Goal: Transaction & Acquisition: Register for event/course

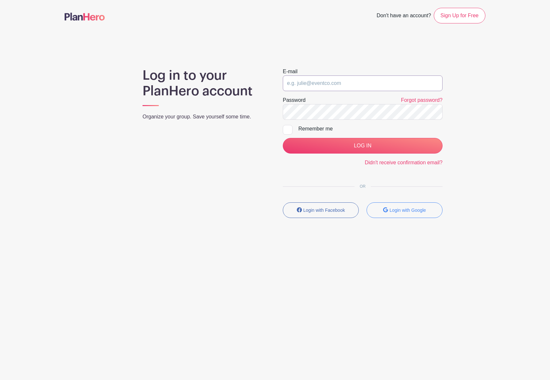
click at [356, 82] on input "email" at bounding box center [363, 83] width 160 height 16
click at [408, 215] on button "Login with Google" at bounding box center [405, 210] width 76 height 16
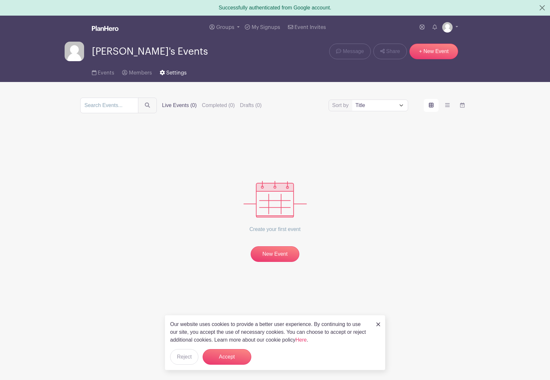
click at [166, 82] on link "Settings" at bounding box center [173, 71] width 27 height 21
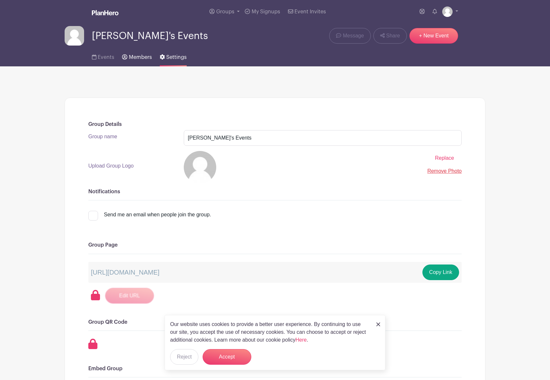
click at [138, 60] on span "Members" at bounding box center [140, 57] width 23 height 5
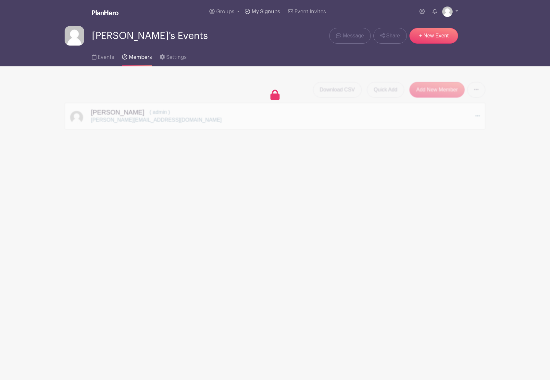
click at [254, 15] on link "My Signups" at bounding box center [262, 11] width 40 height 23
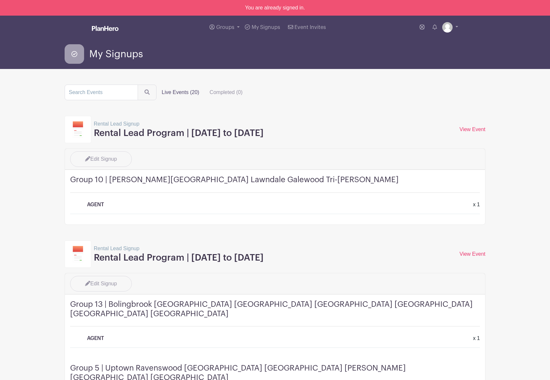
click at [111, 126] on p "Rental Lead Signup" at bounding box center [179, 124] width 170 height 8
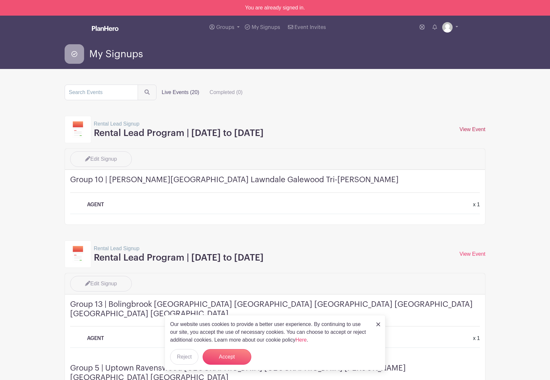
click at [484, 128] on link "View Event" at bounding box center [473, 129] width 26 height 6
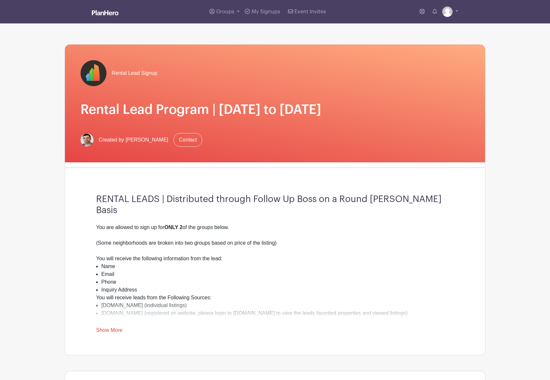
click at [138, 144] on span "Created by [PERSON_NAME]" at bounding box center [134, 140] width 70 height 8
click at [86, 146] on img at bounding box center [87, 139] width 13 height 13
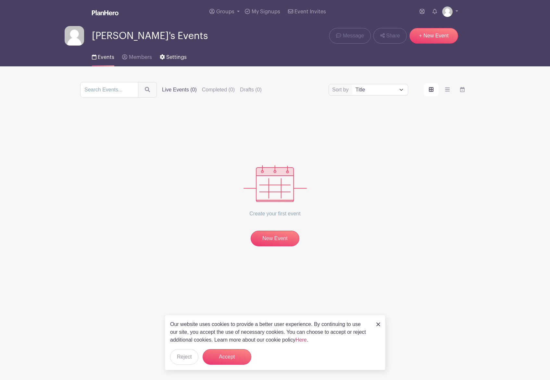
click at [179, 61] on link "Settings" at bounding box center [173, 55] width 27 height 21
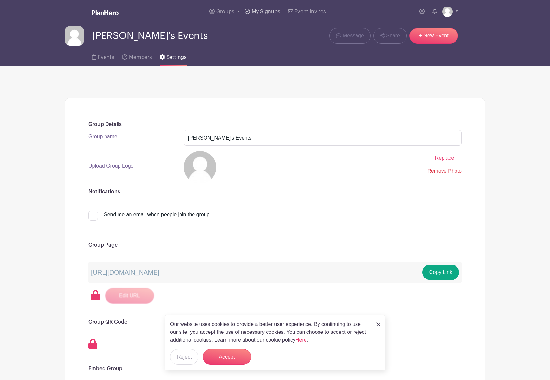
click at [265, 11] on span "My Signups" at bounding box center [266, 11] width 29 height 5
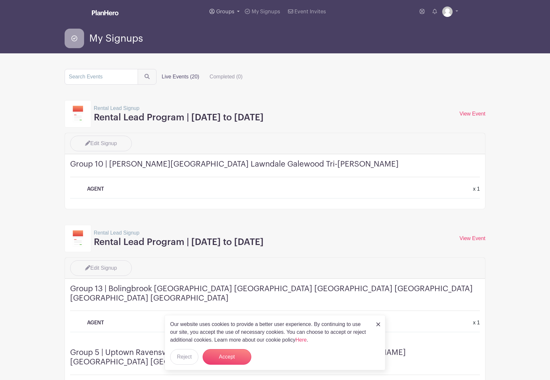
click at [221, 17] on link "Groups" at bounding box center [224, 11] width 35 height 23
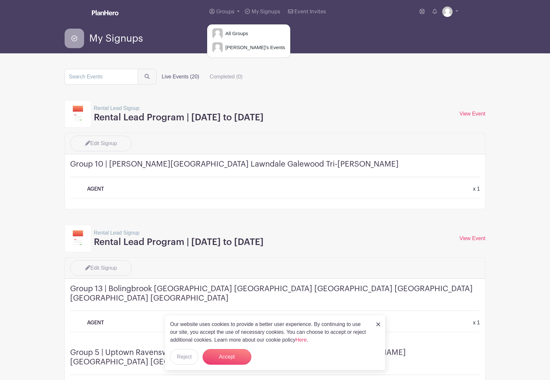
click at [209, 139] on div "Edit Signup" at bounding box center [275, 142] width 418 height 18
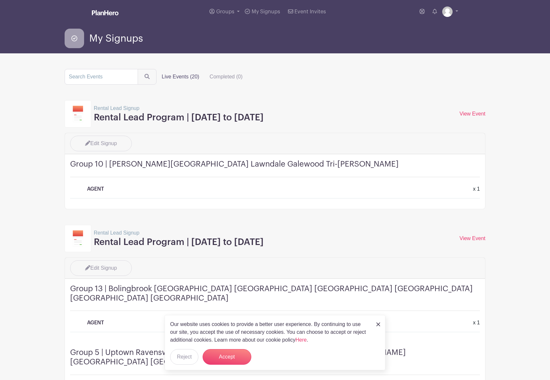
click at [99, 113] on h3 "Rental Lead Program | Monday November 11th to Sunday November 17th" at bounding box center [179, 117] width 170 height 11
click at [477, 115] on link "View Event" at bounding box center [473, 114] width 26 height 6
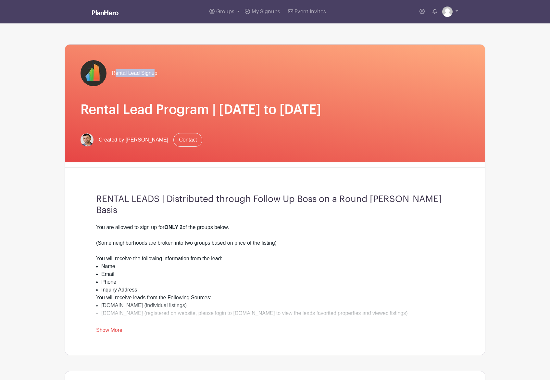
drag, startPoint x: 154, startPoint y: 71, endPoint x: 115, endPoint y: 71, distance: 39.0
click at [115, 71] on span "Rental Lead Signup" at bounding box center [135, 73] width 46 height 8
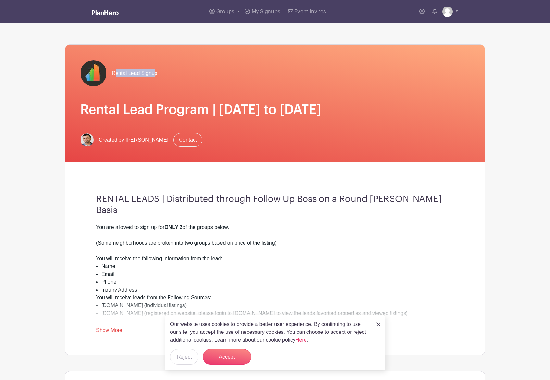
click at [105, 74] on img at bounding box center [94, 73] width 26 height 26
click at [136, 112] on h1 "Rental Lead Program | Monday November 11th to Sunday November 17th" at bounding box center [275, 110] width 389 height 16
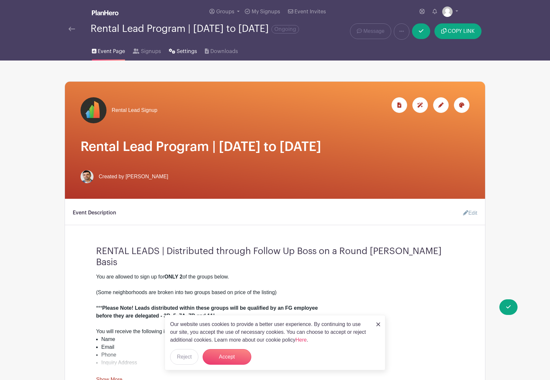
click at [184, 53] on span "Settings" at bounding box center [187, 51] width 20 height 8
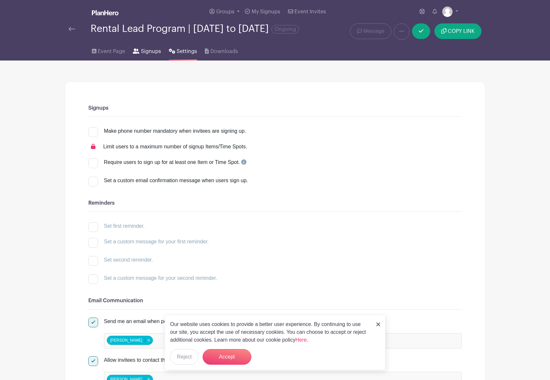
click at [147, 55] on span "Signups" at bounding box center [151, 51] width 20 height 8
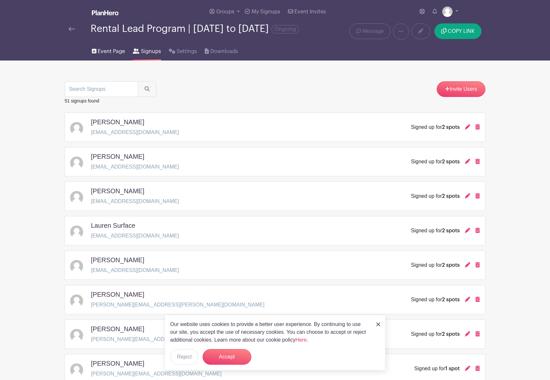
click at [118, 55] on span "Event Page" at bounding box center [111, 51] width 27 height 8
click at [72, 31] on img at bounding box center [72, 29] width 6 height 5
click at [194, 55] on span "Settings" at bounding box center [187, 51] width 20 height 8
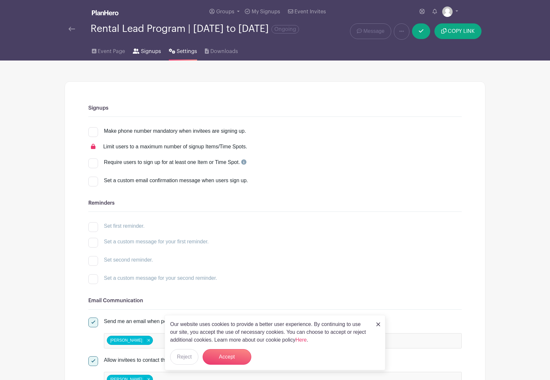
click at [145, 55] on span "Signups" at bounding box center [151, 51] width 20 height 8
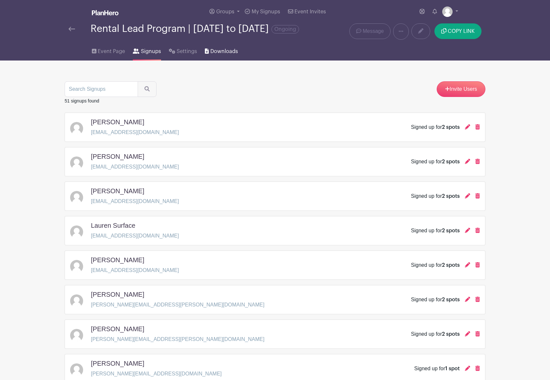
click at [205, 60] on link "Downloads" at bounding box center [221, 50] width 33 height 21
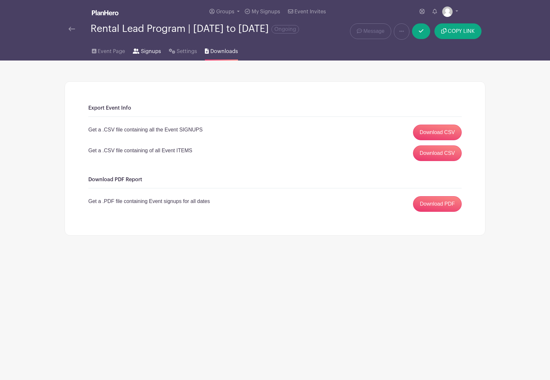
click at [145, 55] on span "Signups" at bounding box center [151, 51] width 20 height 8
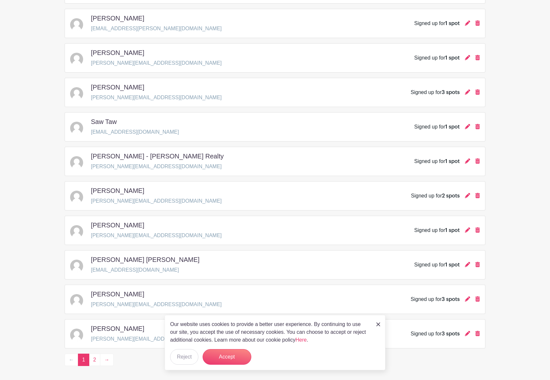
scroll to position [793, 0]
click at [380, 320] on link at bounding box center [379, 324] width 4 height 8
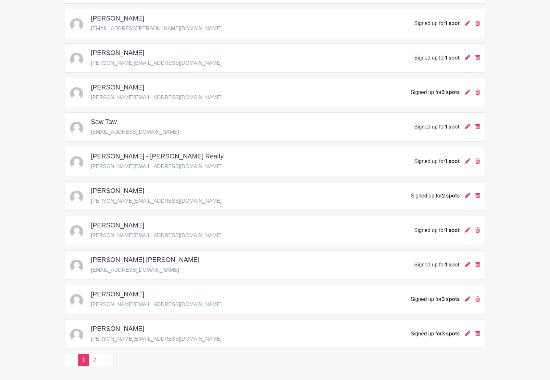
click at [465, 301] on icon at bounding box center [467, 298] width 5 height 5
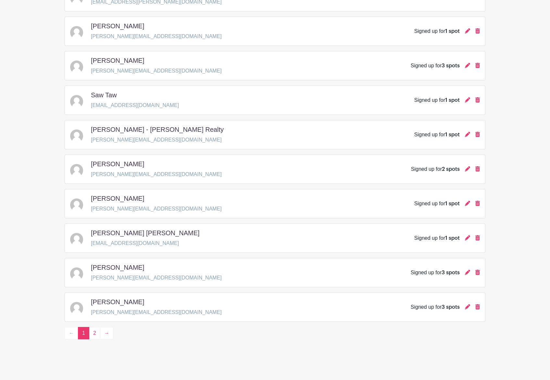
scroll to position [825, 0]
click at [96, 332] on link "2" at bounding box center [94, 333] width 11 height 12
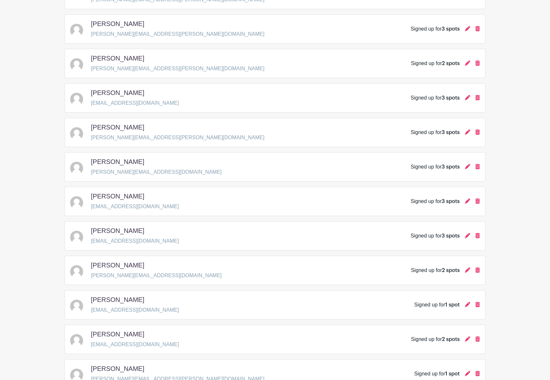
scroll to position [330, 0]
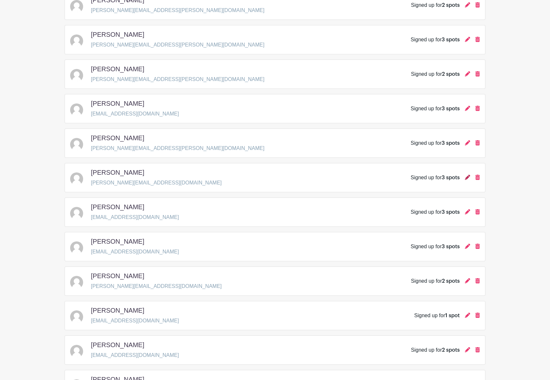
click at [468, 180] on icon at bounding box center [467, 176] width 5 height 5
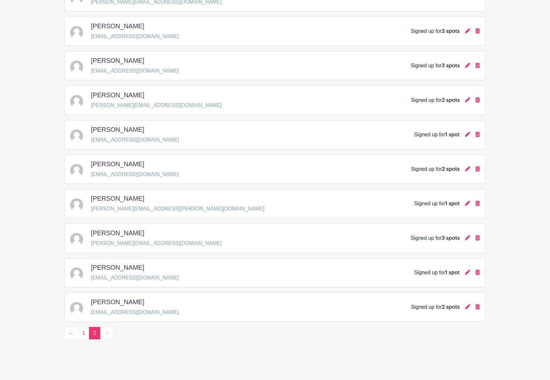
scroll to position [517, 0]
click at [84, 331] on link "1" at bounding box center [83, 333] width 11 height 12
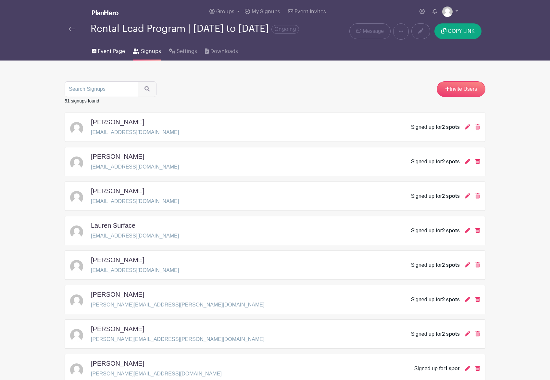
scroll to position [-1, 0]
click at [103, 55] on span "Event Page" at bounding box center [111, 51] width 27 height 8
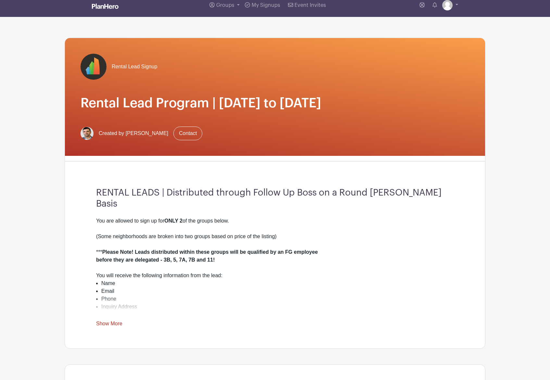
scroll to position [9, 0]
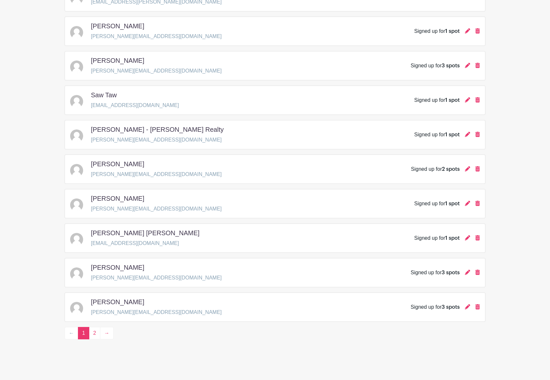
scroll to position [825, 0]
click at [96, 331] on link "2" at bounding box center [94, 333] width 11 height 12
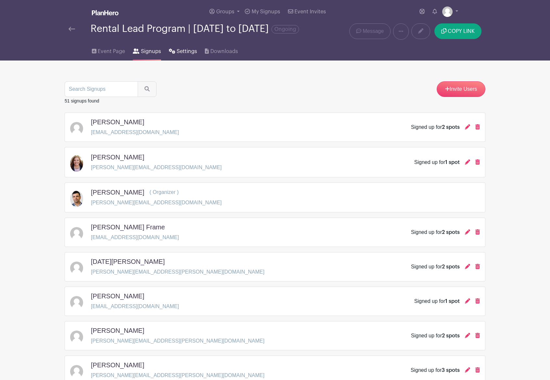
click at [182, 60] on link "Settings" at bounding box center [183, 50] width 28 height 21
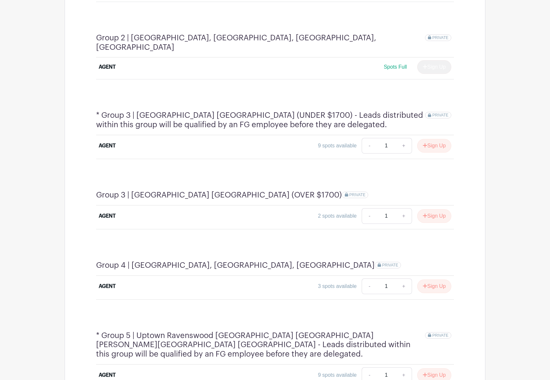
scroll to position [446, 0]
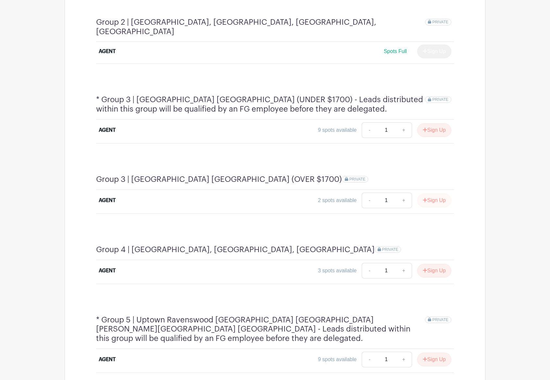
click at [432, 193] on button "Sign Up" at bounding box center [435, 200] width 34 height 14
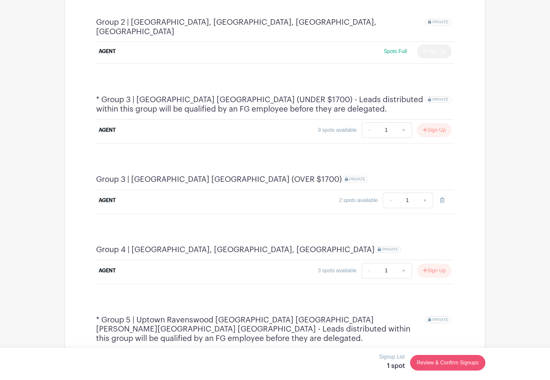
click at [463, 364] on link "Review & Confirm Signups" at bounding box center [447, 363] width 75 height 16
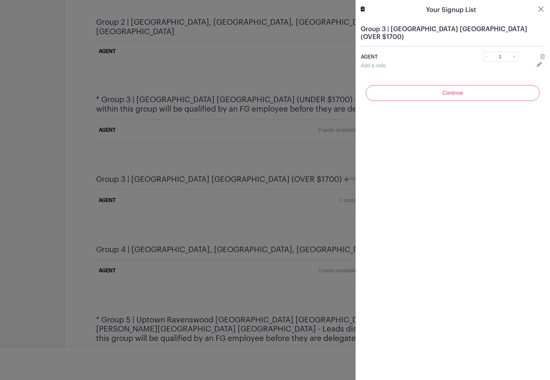
click at [503, 71] on form "Group 3 | [GEOGRAPHIC_DATA] [GEOGRAPHIC_DATA] (OVER $1700) AGENT - 1 + Add a no…" at bounding box center [453, 63] width 195 height 86
click at [502, 85] on input "Continue" at bounding box center [453, 93] width 174 height 16
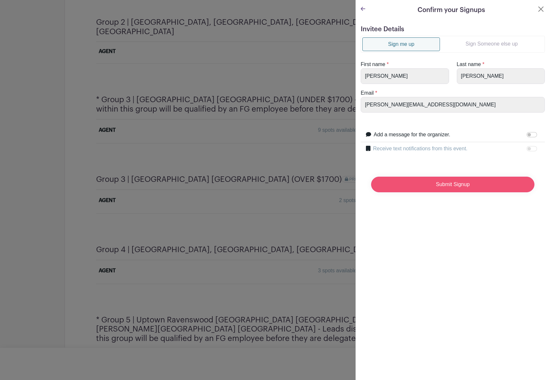
click at [398, 180] on input "Submit Signup" at bounding box center [452, 184] width 163 height 16
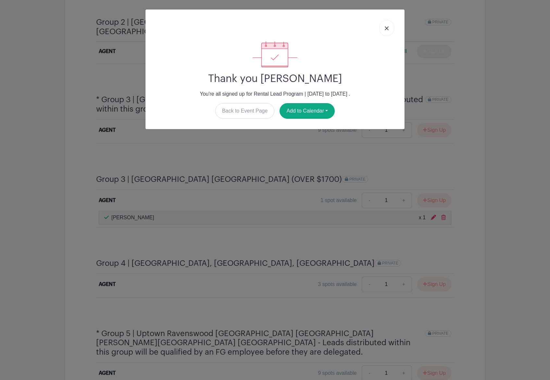
click at [387, 22] on link at bounding box center [387, 28] width 15 height 16
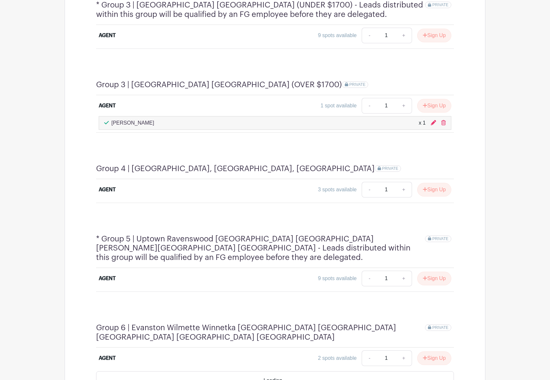
scroll to position [546, 0]
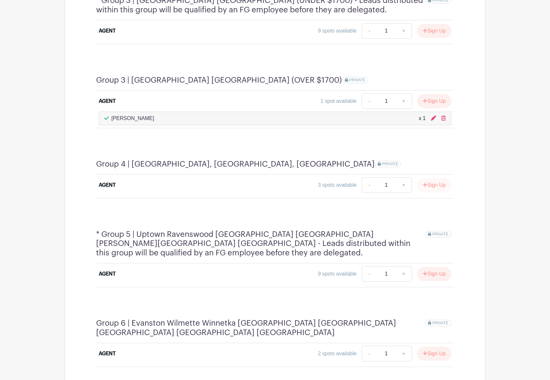
click at [442, 178] on button "Sign Up" at bounding box center [435, 185] width 34 height 14
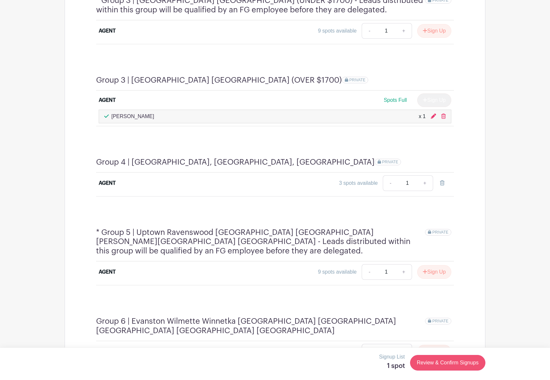
click at [431, 358] on link "Review & Confirm Signups" at bounding box center [447, 363] width 75 height 16
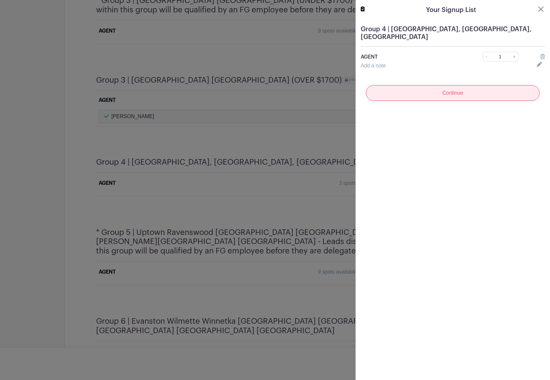
click at [491, 94] on input "Continue" at bounding box center [453, 93] width 174 height 16
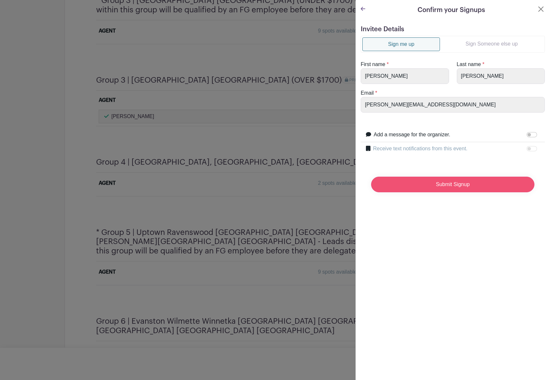
click at [392, 181] on input "Submit Signup" at bounding box center [452, 184] width 163 height 16
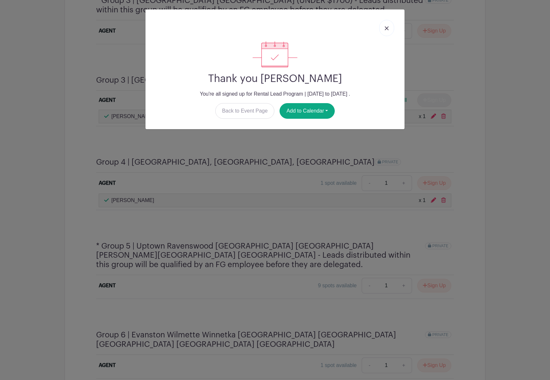
click at [393, 39] on div at bounding box center [275, 28] width 249 height 27
click at [391, 38] on div at bounding box center [275, 28] width 249 height 27
click at [382, 24] on link at bounding box center [387, 28] width 15 height 16
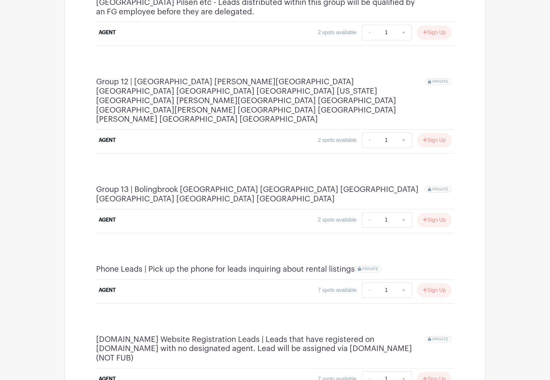
scroll to position [1370, 0]
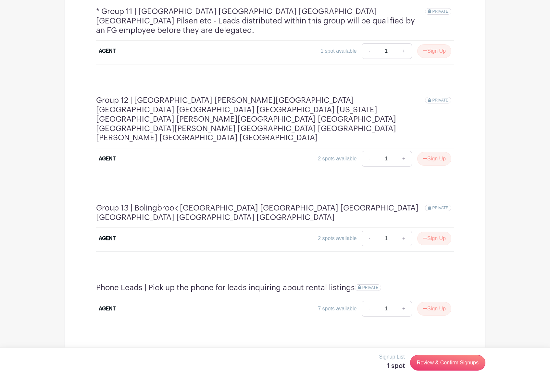
scroll to position [1368, 0]
click at [449, 357] on link "Review & Confirm Signups" at bounding box center [447, 363] width 75 height 16
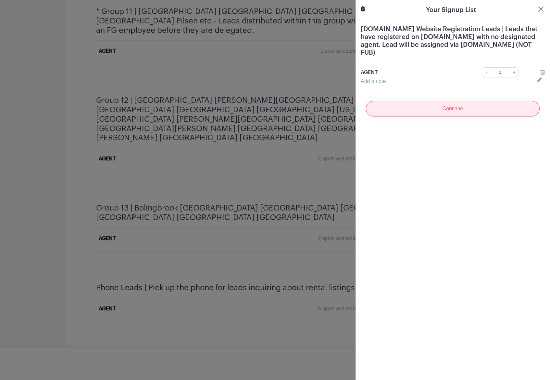
click at [447, 107] on input "Continue" at bounding box center [453, 109] width 174 height 16
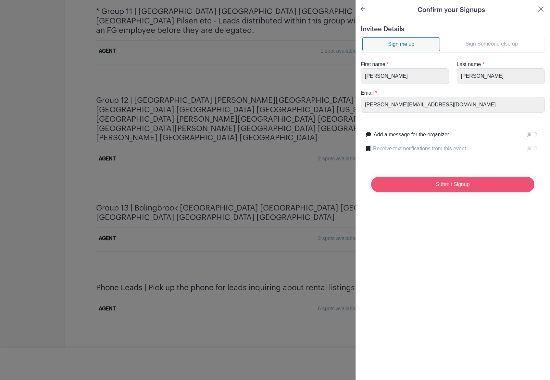
click at [468, 182] on input "Submit Signup" at bounding box center [452, 184] width 163 height 16
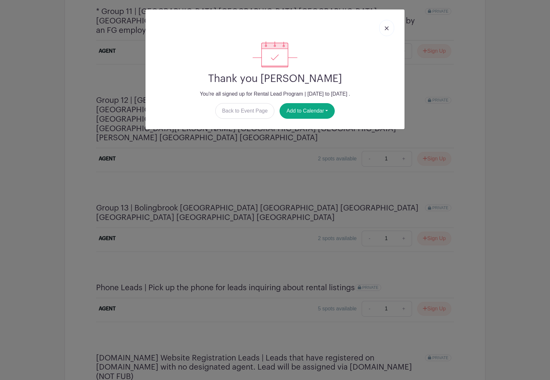
click at [390, 33] on link at bounding box center [387, 28] width 15 height 16
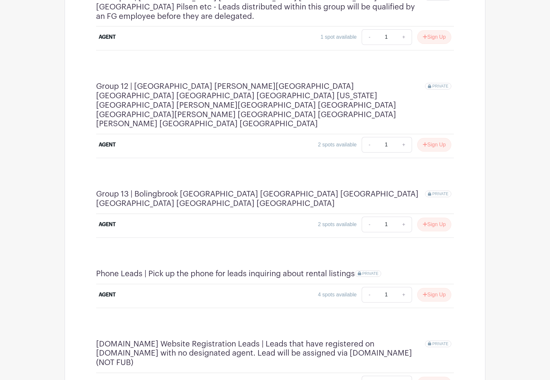
scroll to position [1381, 0]
